Goal: Task Accomplishment & Management: Use online tool/utility

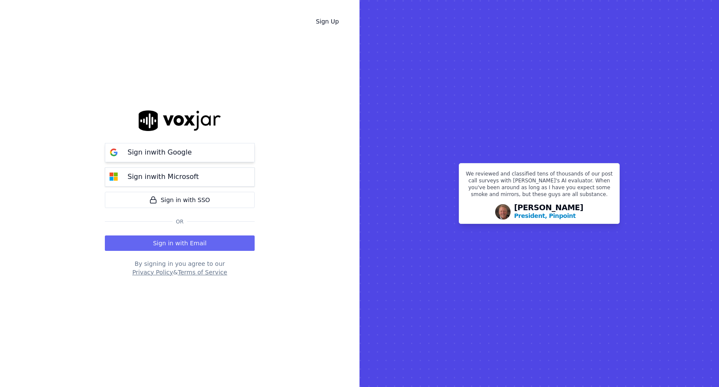
click at [225, 147] on button "Sign in with Google" at bounding box center [180, 152] width 150 height 19
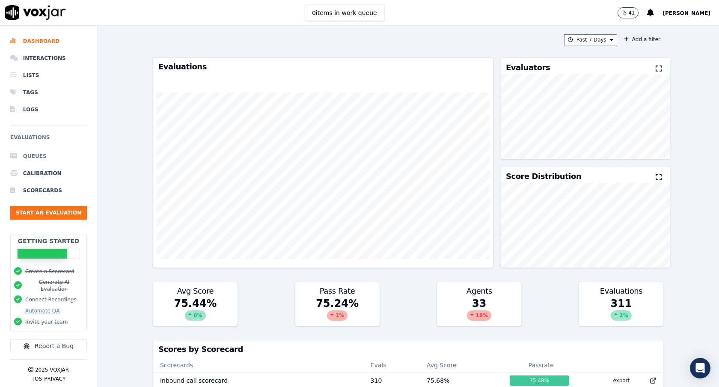
click at [38, 150] on li "Queues" at bounding box center [48, 156] width 77 height 17
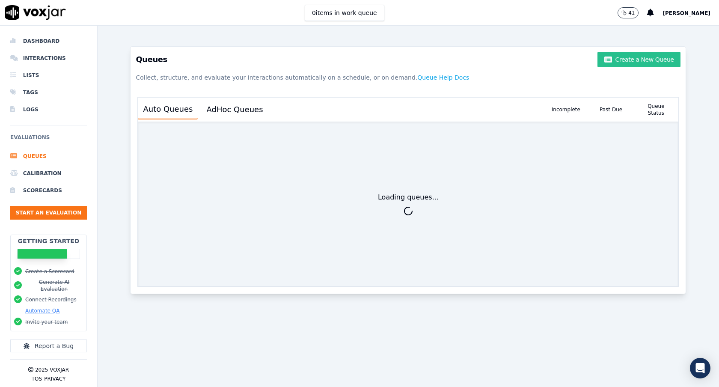
click at [641, 60] on button "Create a New Queue" at bounding box center [638, 59] width 83 height 15
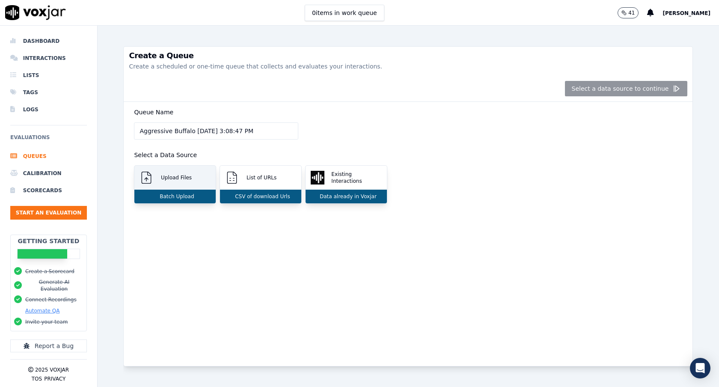
click at [176, 192] on div "Batch Upload" at bounding box center [174, 196] width 81 height 14
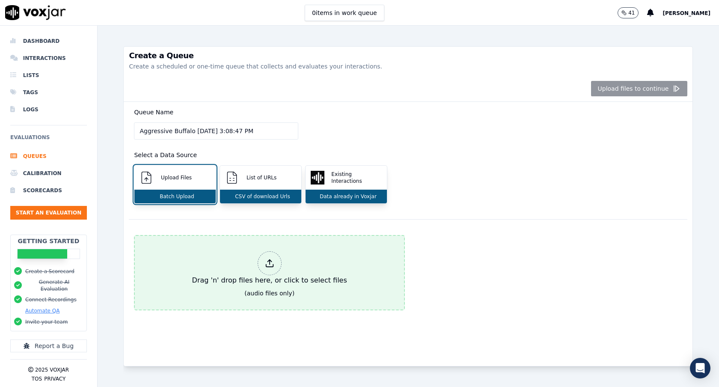
click at [226, 257] on div "Drag 'n' drop files here, or click to select files" at bounding box center [270, 268] width 162 height 41
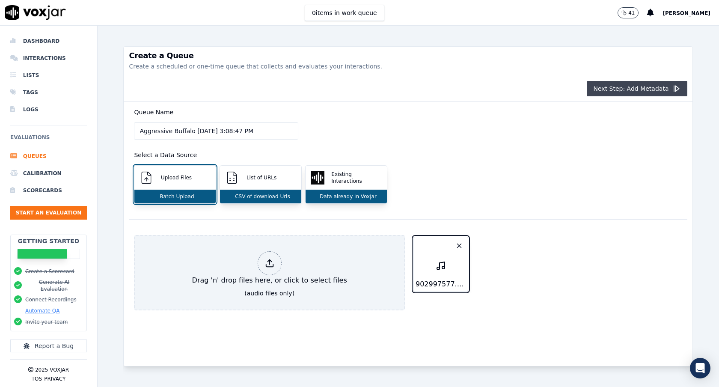
click at [610, 89] on button "Next Step: Add Metadata" at bounding box center [636, 88] width 101 height 15
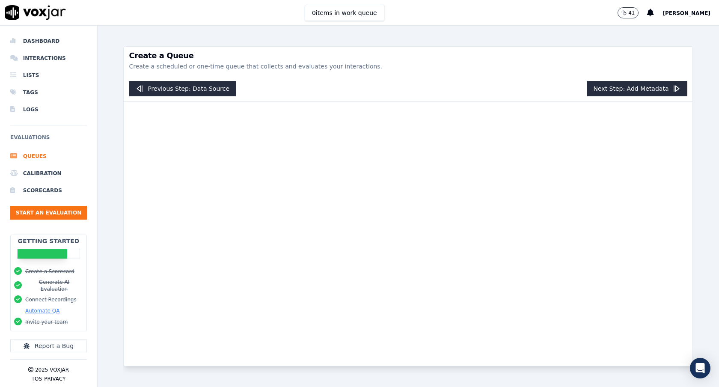
click at [408, 163] on div at bounding box center [408, 234] width 568 height 264
click at [225, 112] on div at bounding box center [408, 234] width 568 height 264
click at [219, 91] on button "Previous Step: Data Source" at bounding box center [182, 88] width 107 height 15
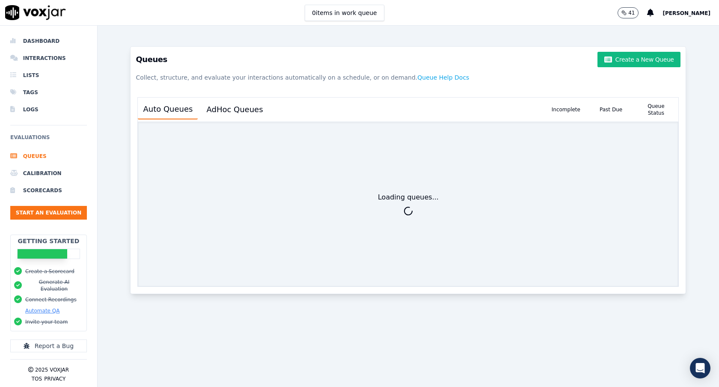
click at [197, 328] on div "Queues Create a New Queue Collect, structure, and evaluate your interactions au…" at bounding box center [407, 206] width 569 height 361
